Goal: Find specific page/section: Find specific page/section

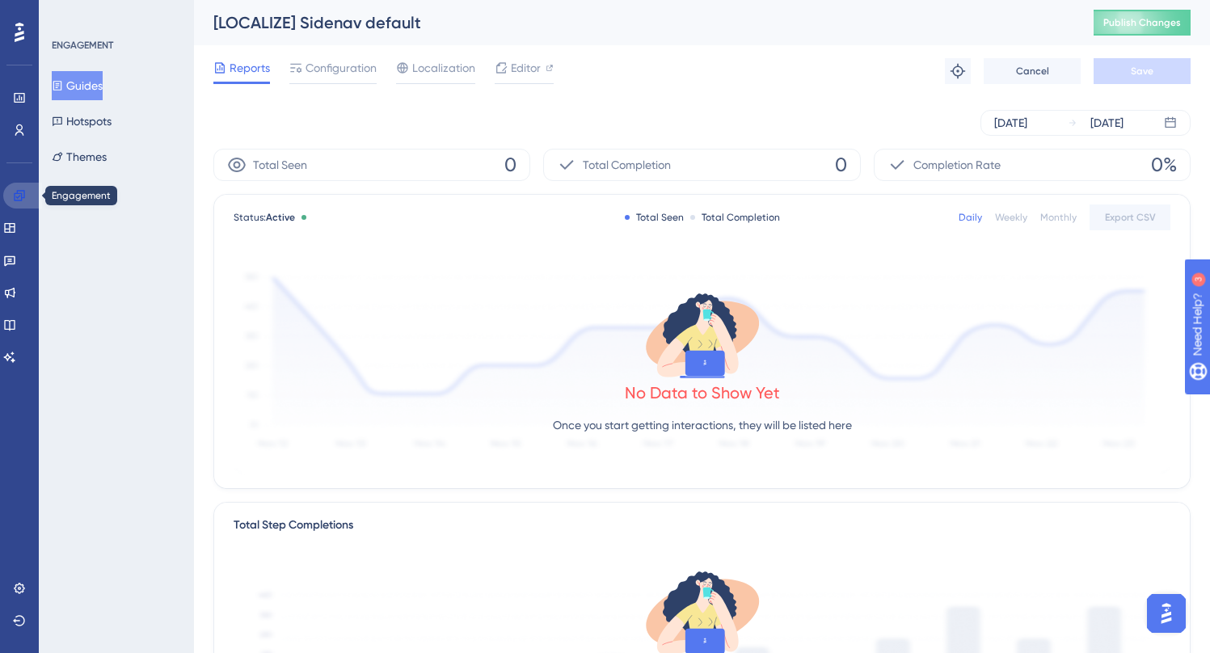
click at [19, 193] on icon at bounding box center [19, 195] width 11 height 11
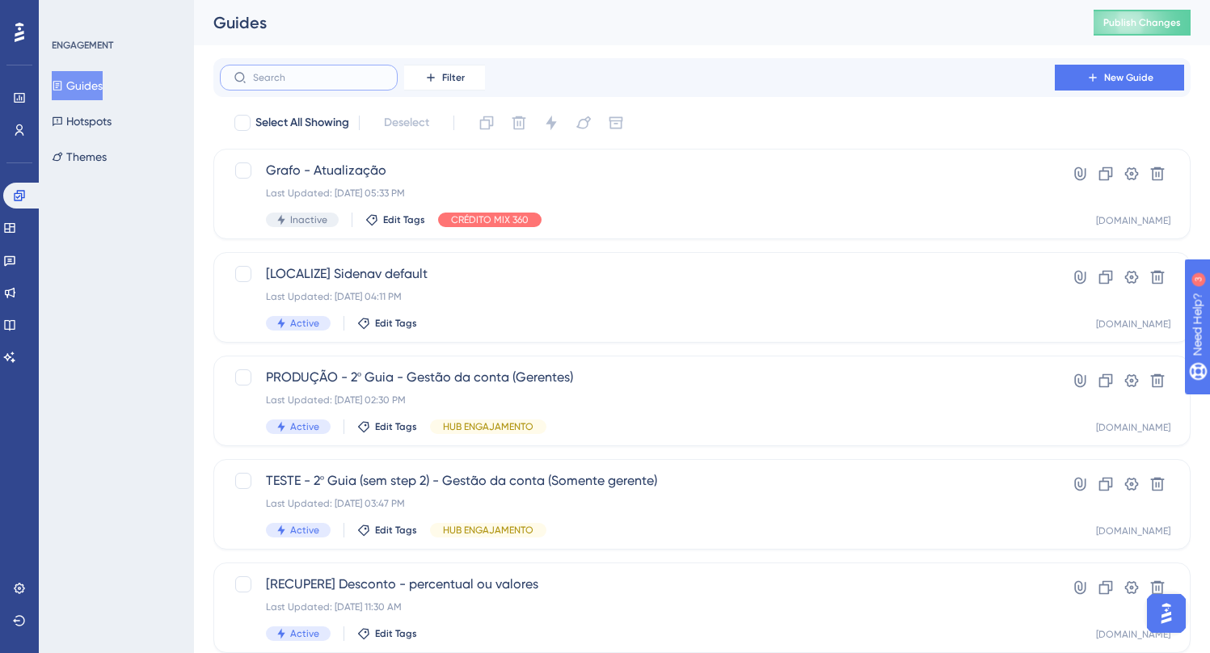
click at [260, 78] on input "text" at bounding box center [318, 77] width 131 height 11
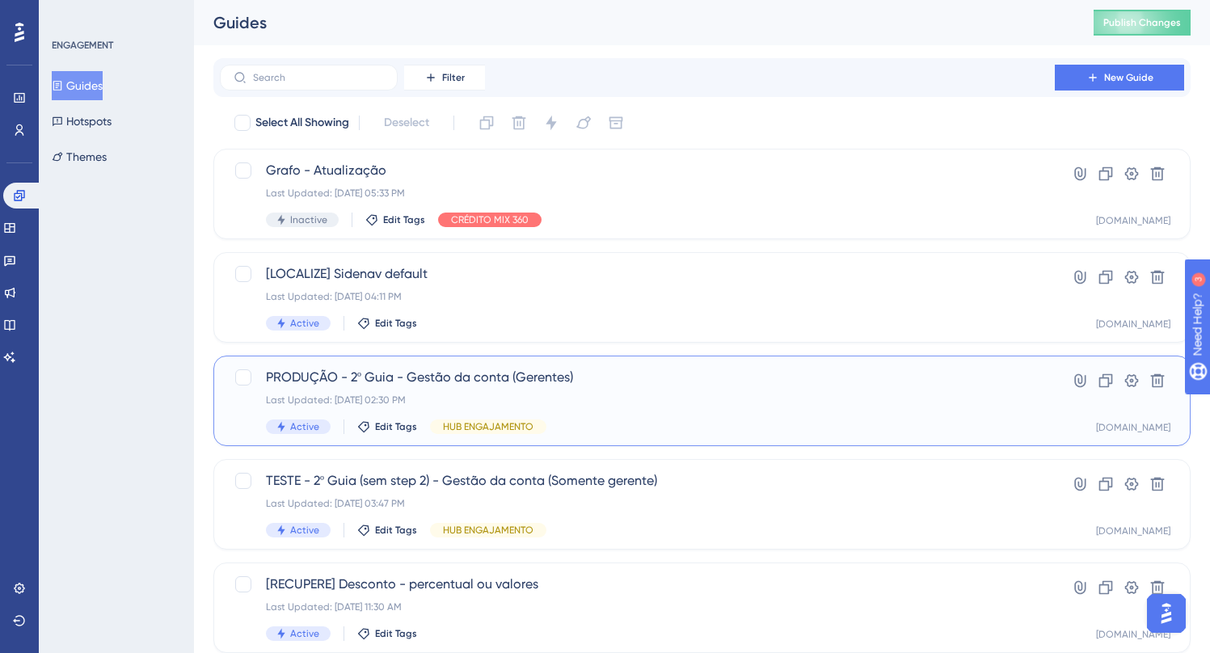
click at [457, 378] on span "PRODUÇÃO - 2º Guia - Gestão da conta (Gerentes)" at bounding box center [637, 377] width 743 height 19
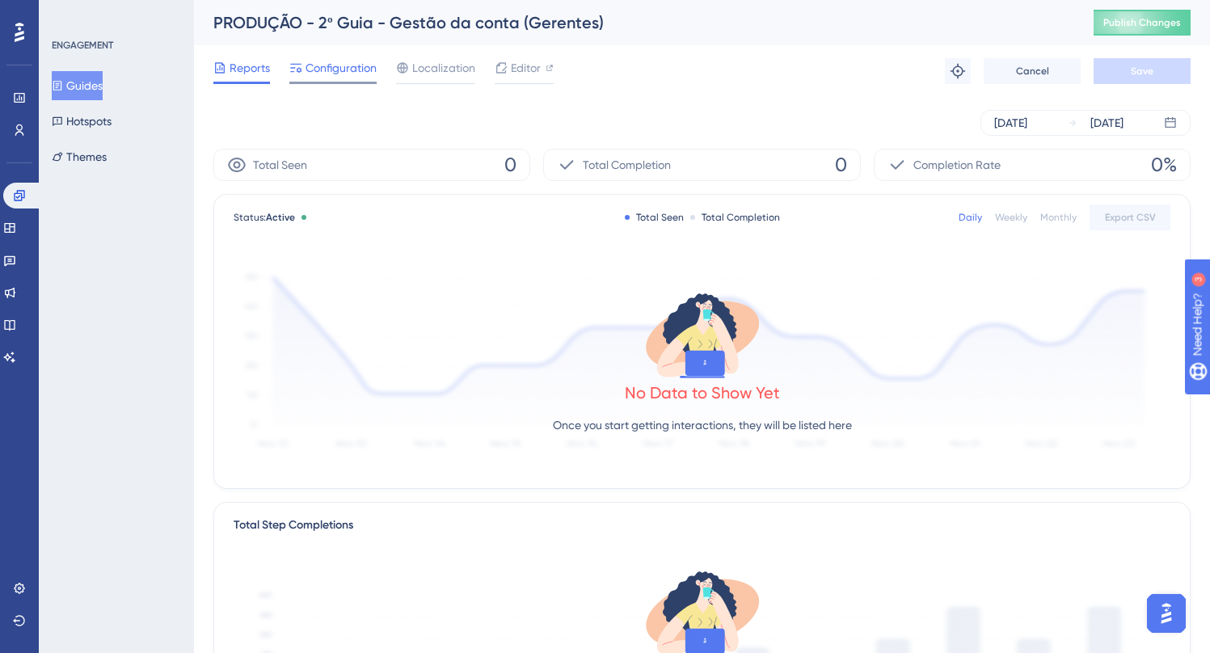
click at [319, 63] on span "Configuration" at bounding box center [341, 67] width 71 height 19
